Goal: Task Accomplishment & Management: Complete application form

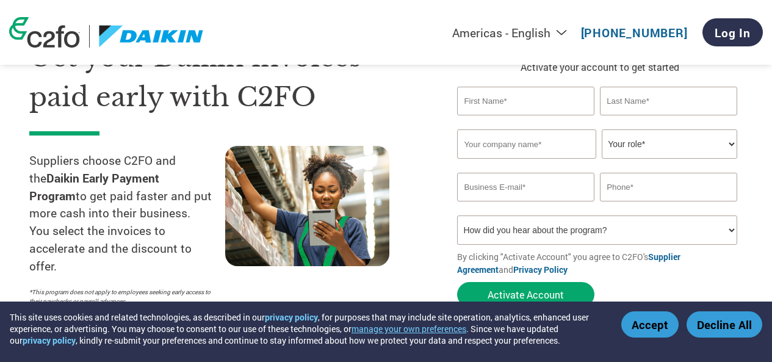
scroll to position [61, 0]
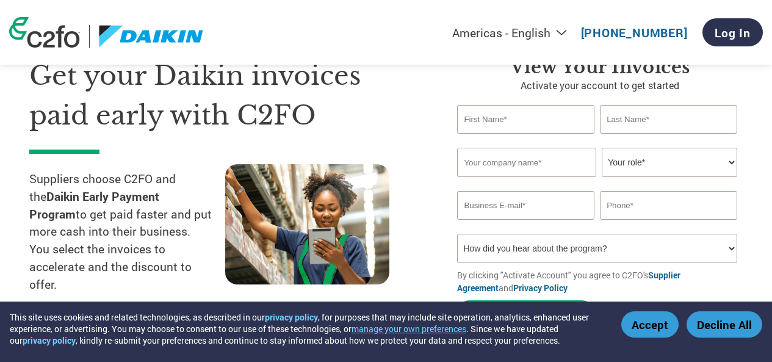
click at [550, 119] on input "text" at bounding box center [525, 119] width 137 height 29
type input "[PERSON_NAME]"
type input "M N INDUSTRIES"
click at [718, 168] on select "Your role* CFO Controller Credit Manager Finance Director Treasurer CEO Preside…" at bounding box center [669, 162] width 135 height 29
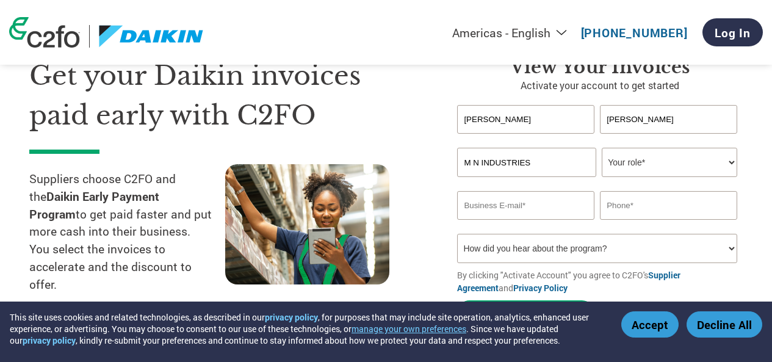
select select "OWNER_FOUNDER"
click at [602, 148] on select "Your role* CFO Controller Credit Manager Finance Director Treasurer CEO Preside…" at bounding box center [669, 162] width 135 height 29
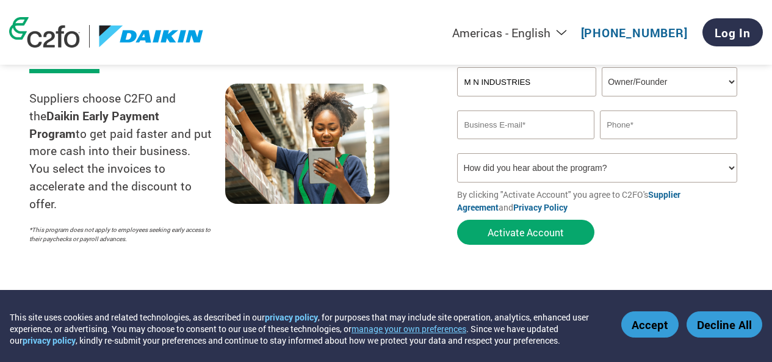
scroll to position [122, 0]
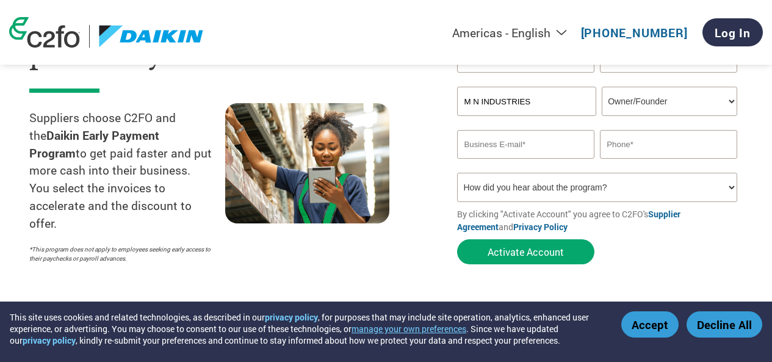
click at [540, 145] on input "email" at bounding box center [525, 144] width 137 height 29
type input "[EMAIL_ADDRESS][DOMAIN_NAME]"
type input "09176876781"
click at [625, 192] on select "How did you hear about the program? Received a letter Email Social Media Online…" at bounding box center [597, 187] width 280 height 29
click at [432, 253] on div "Get your Daikin invoices paid early with C2FO Suppliers choose C2FO and the Dai…" at bounding box center [234, 132] width 410 height 275
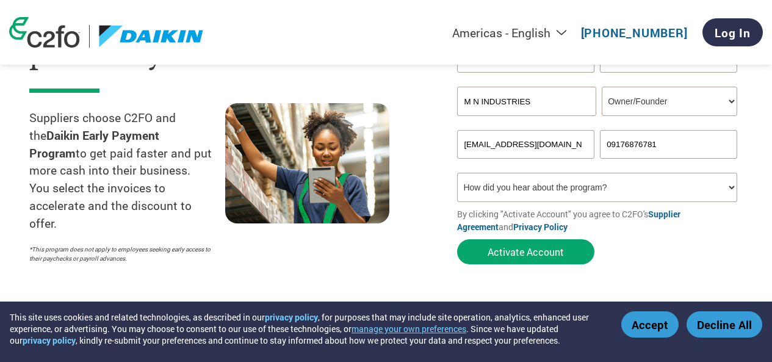
click at [688, 187] on select "How did you hear about the program? Received a letter Email Social Media Online…" at bounding box center [597, 187] width 280 height 29
select select "Other"
click at [457, 173] on select "How did you hear about the program? Received a letter Email Social Media Online…" at bounding box center [597, 187] width 280 height 29
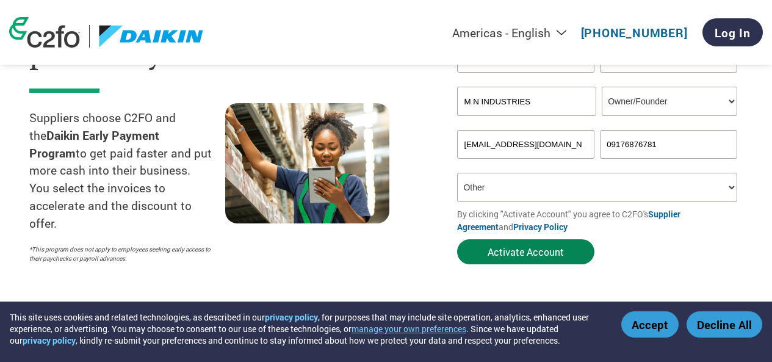
click at [543, 253] on button "Activate Account" at bounding box center [525, 251] width 137 height 25
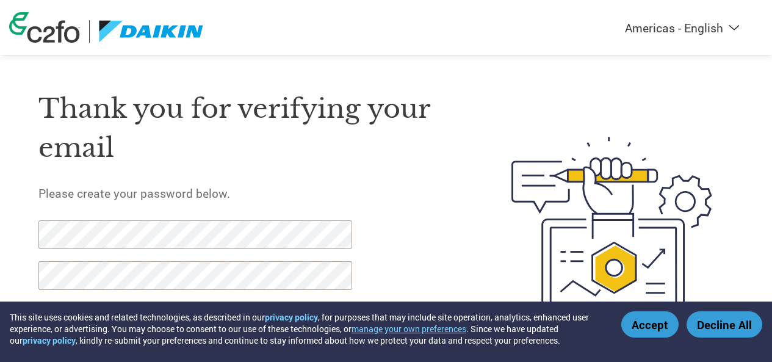
scroll to position [63, 0]
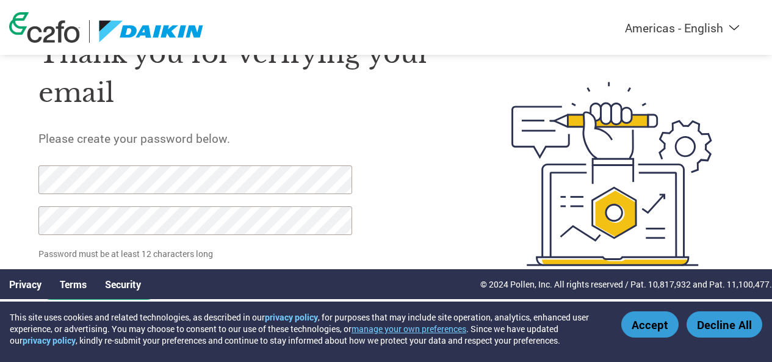
click at [597, 219] on img at bounding box center [611, 173] width 243 height 315
click input "Set Password" at bounding box center [98, 287] width 121 height 25
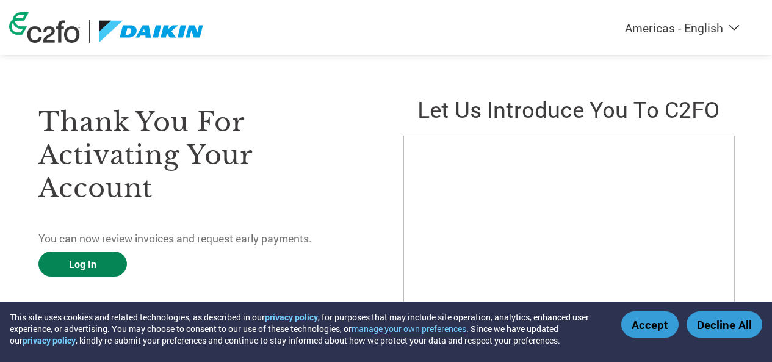
click at [86, 264] on link "Log In" at bounding box center [82, 263] width 89 height 25
